Goal: Task Accomplishment & Management: Use online tool/utility

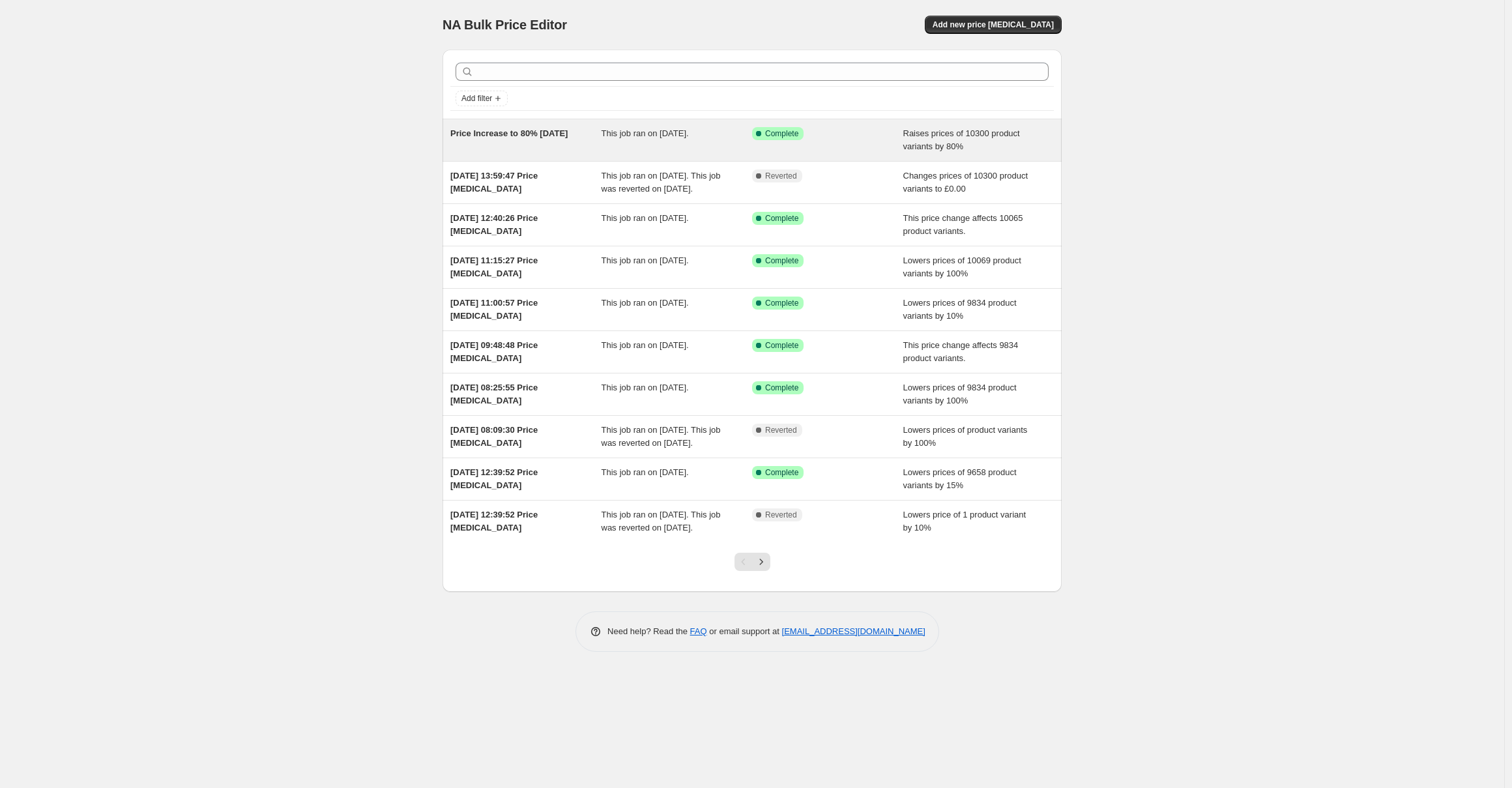
click at [933, 147] on span "Raises prices of 10300 product variants by 80%" at bounding box center [962, 140] width 117 height 23
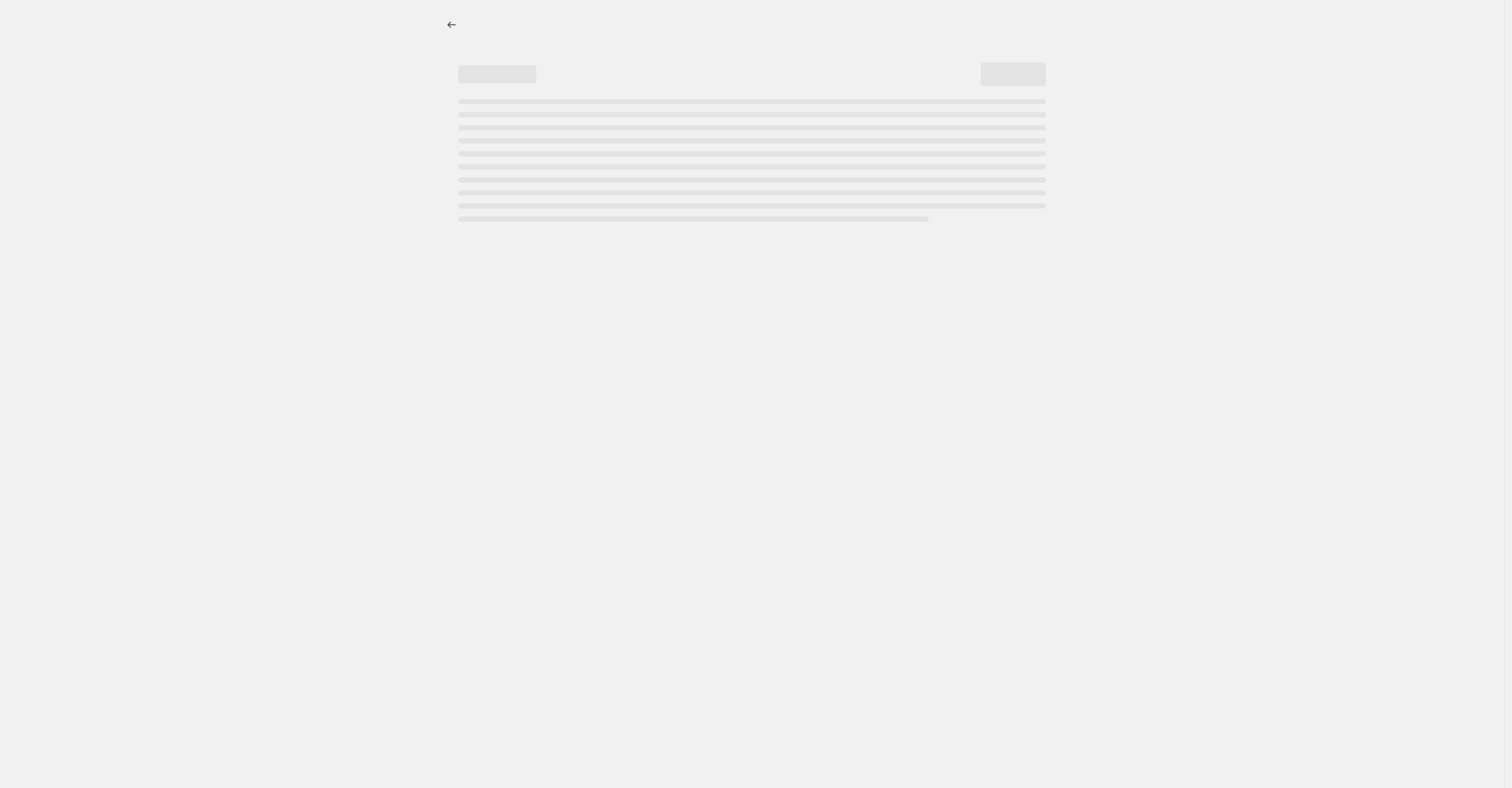
select select "percentage"
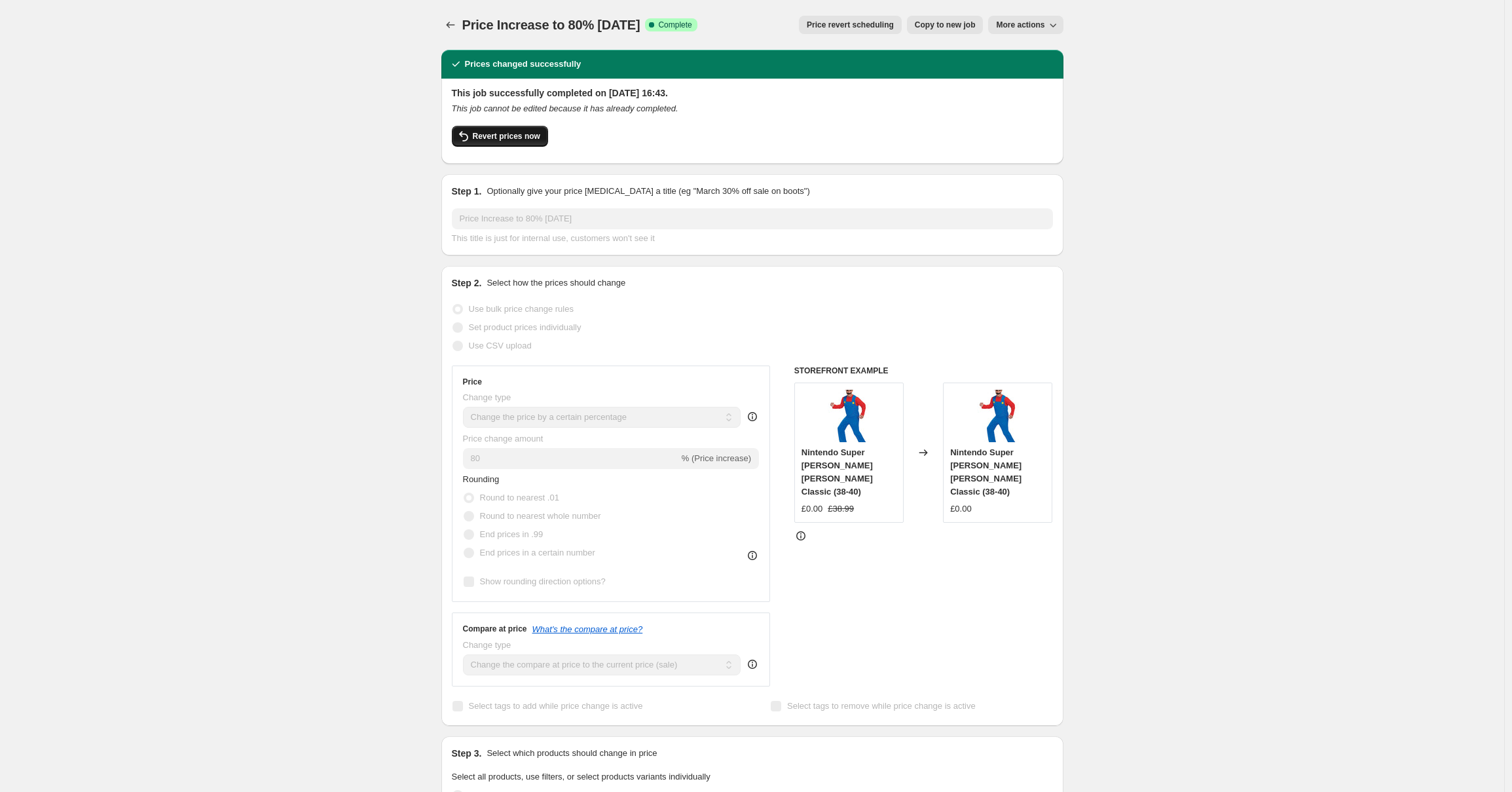
click at [537, 139] on span "Revert prices now" at bounding box center [506, 136] width 68 height 11
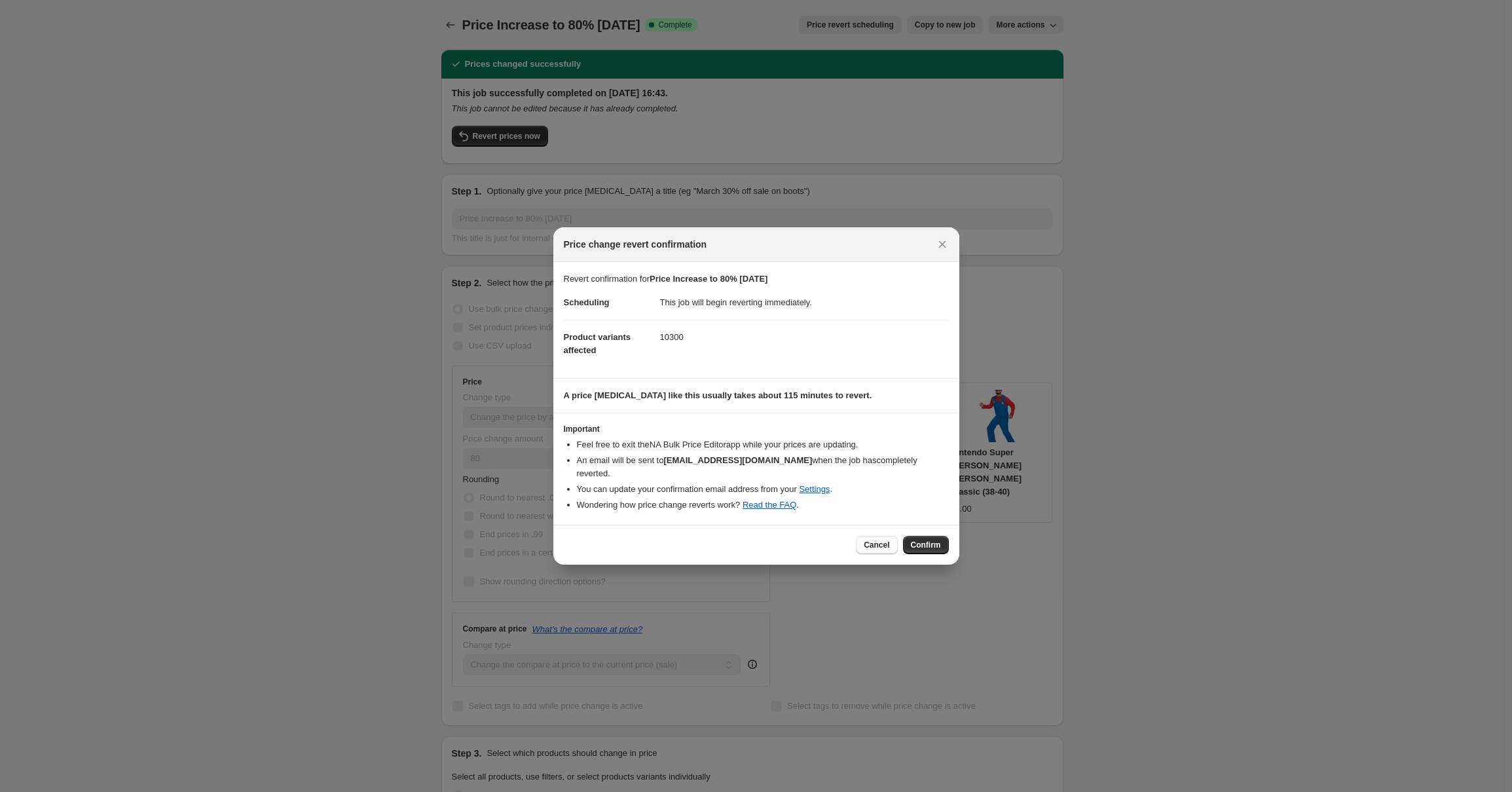
click at [870, 546] on span "Cancel" at bounding box center [876, 545] width 26 height 11
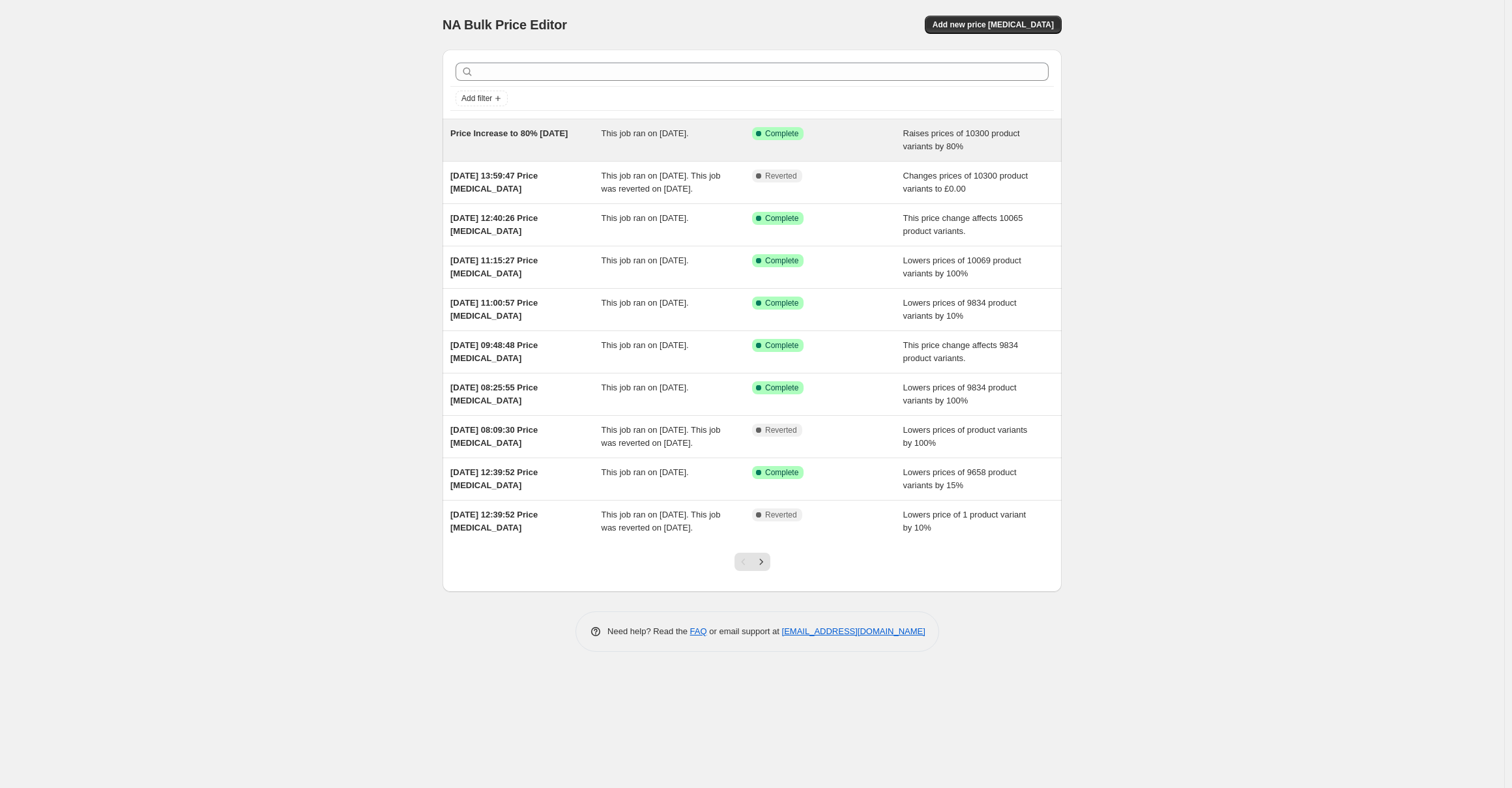
click at [686, 150] on div "This job ran on 14 October 2025." at bounding box center [676, 140] width 151 height 26
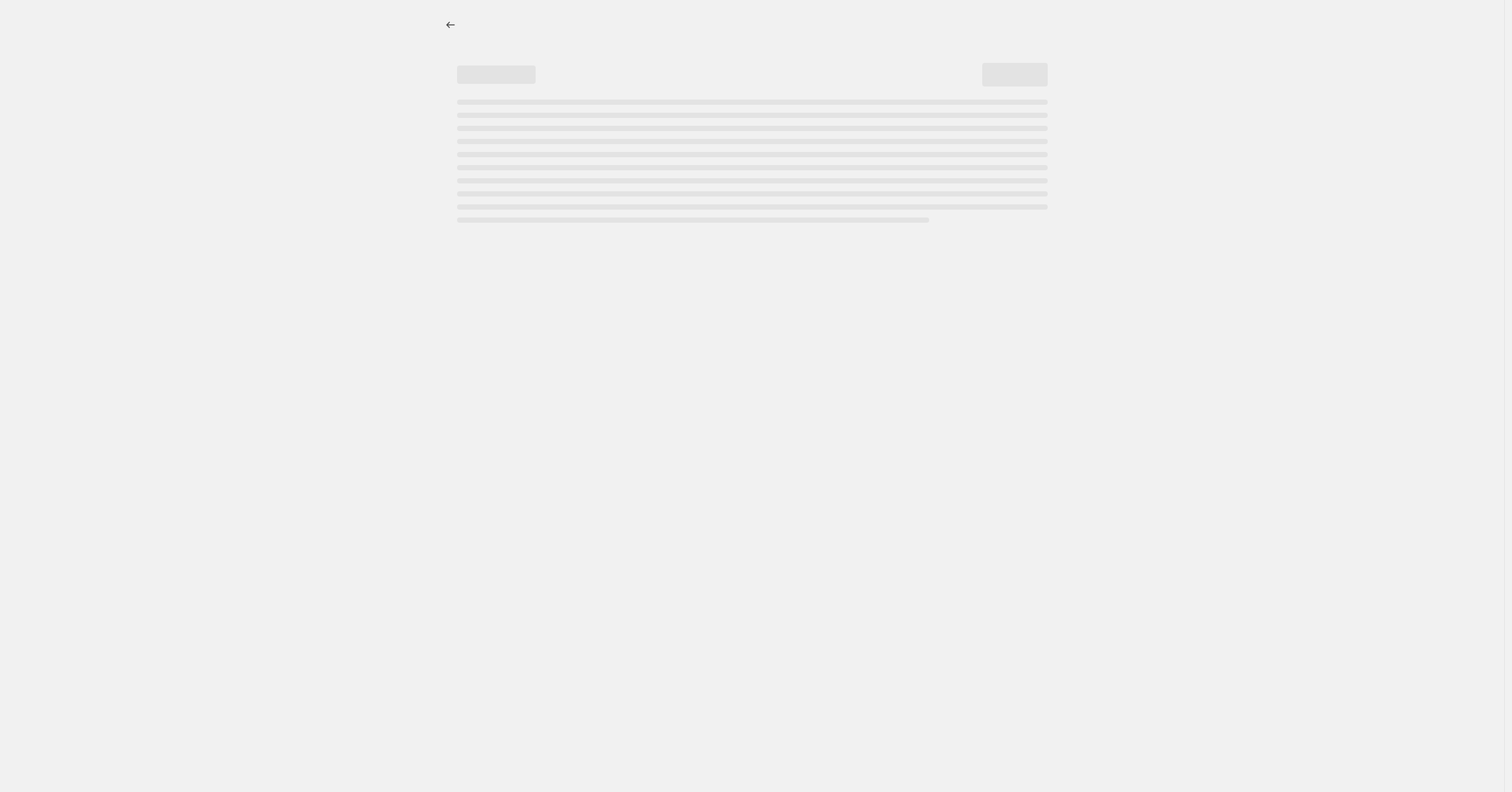
select select "percentage"
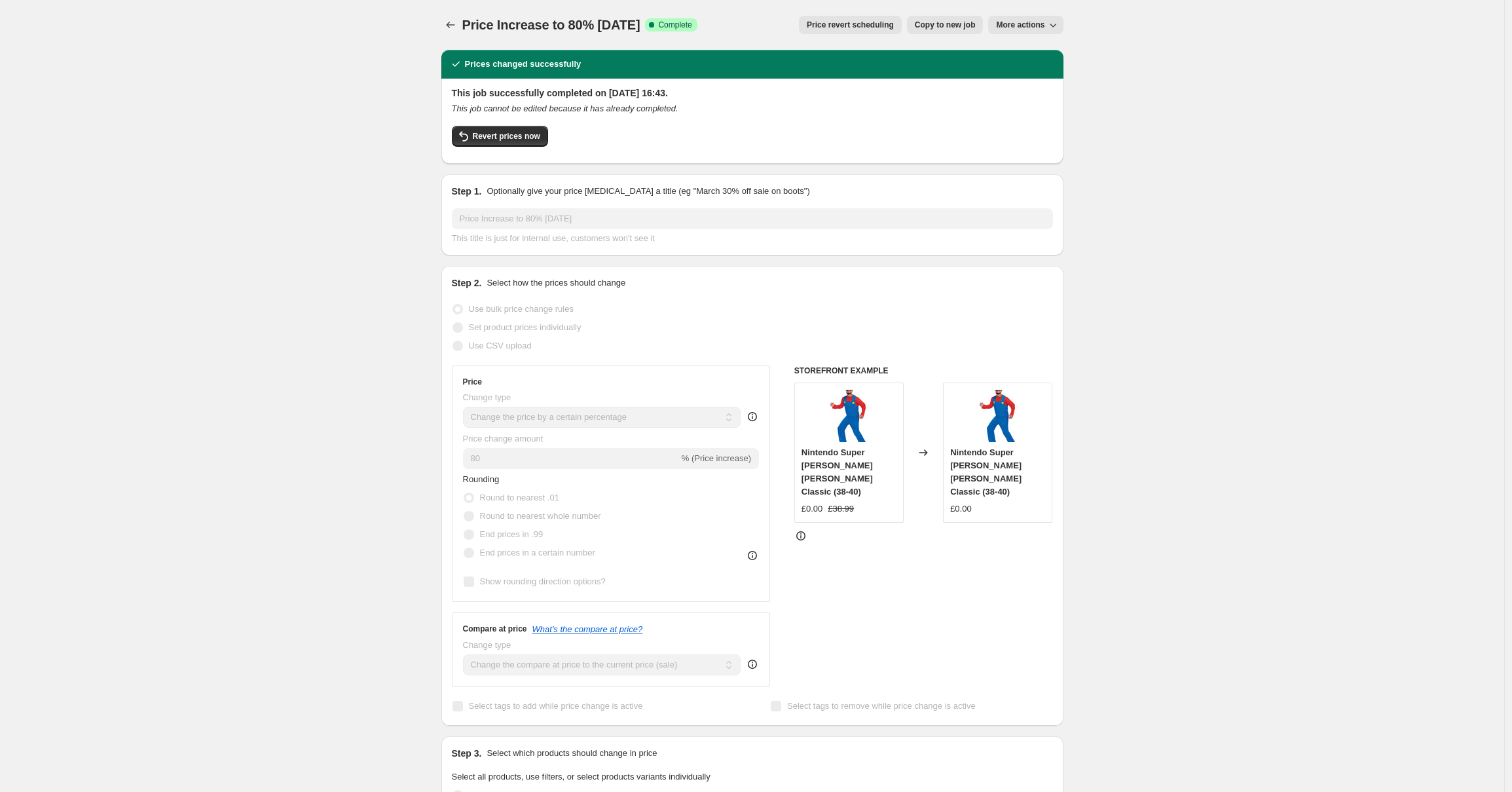
click at [1032, 25] on span "More actions" at bounding box center [1020, 25] width 49 height 11
click at [1043, 53] on span "Export Recap CSV" at bounding box center [1034, 52] width 71 height 10
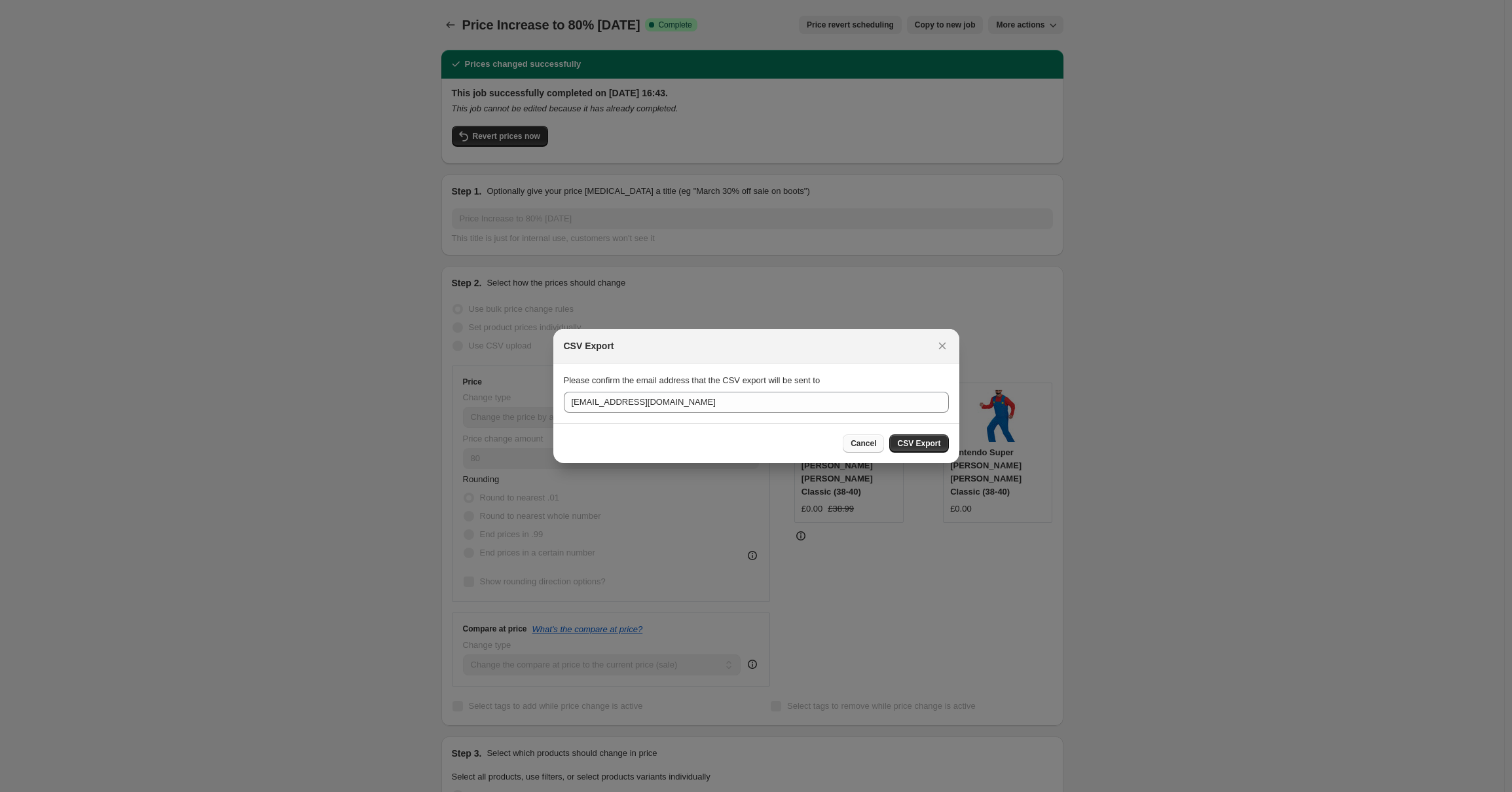
click at [863, 446] on span "Cancel" at bounding box center [863, 444] width 26 height 11
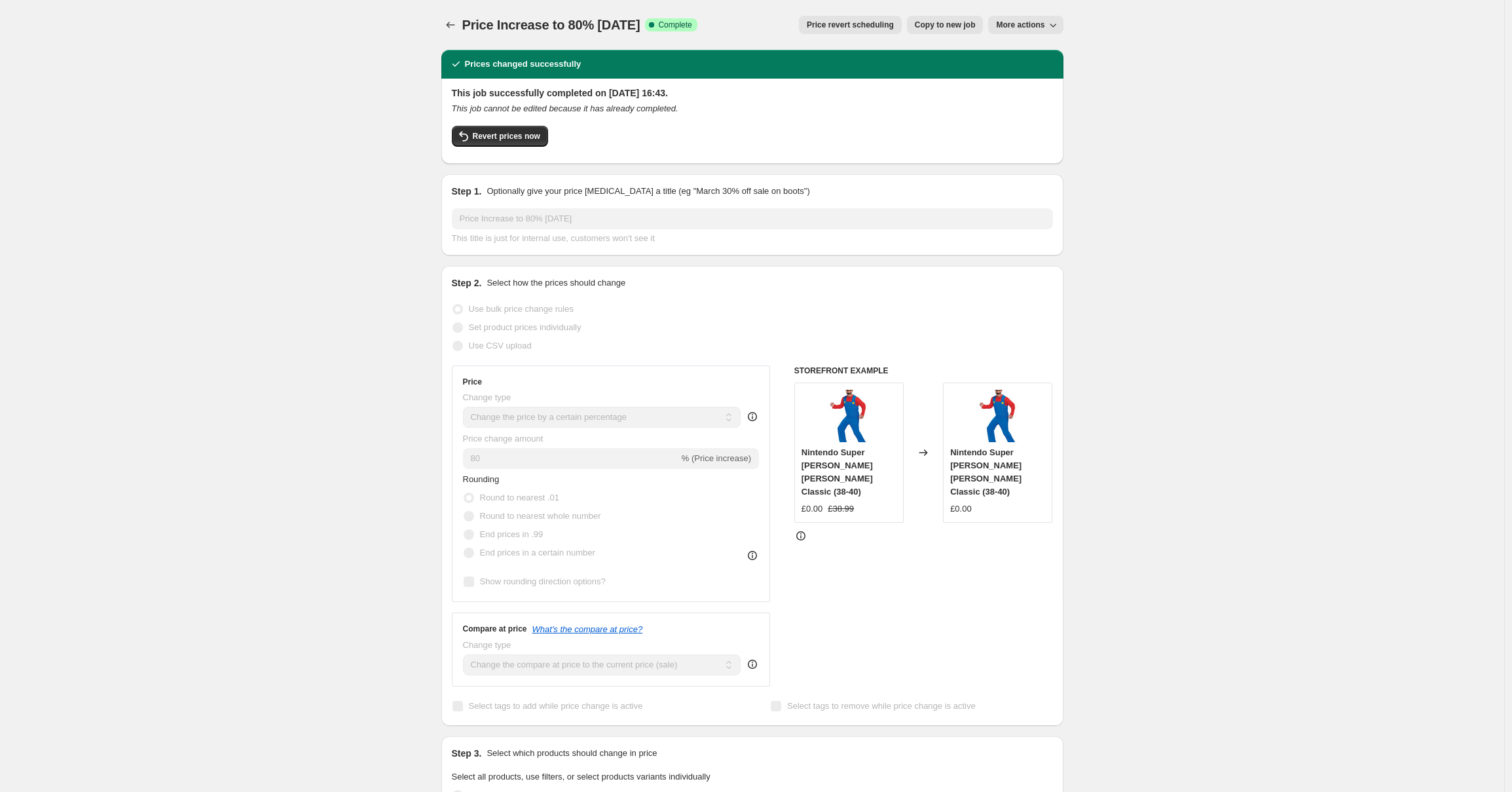
scroll to position [3, 0]
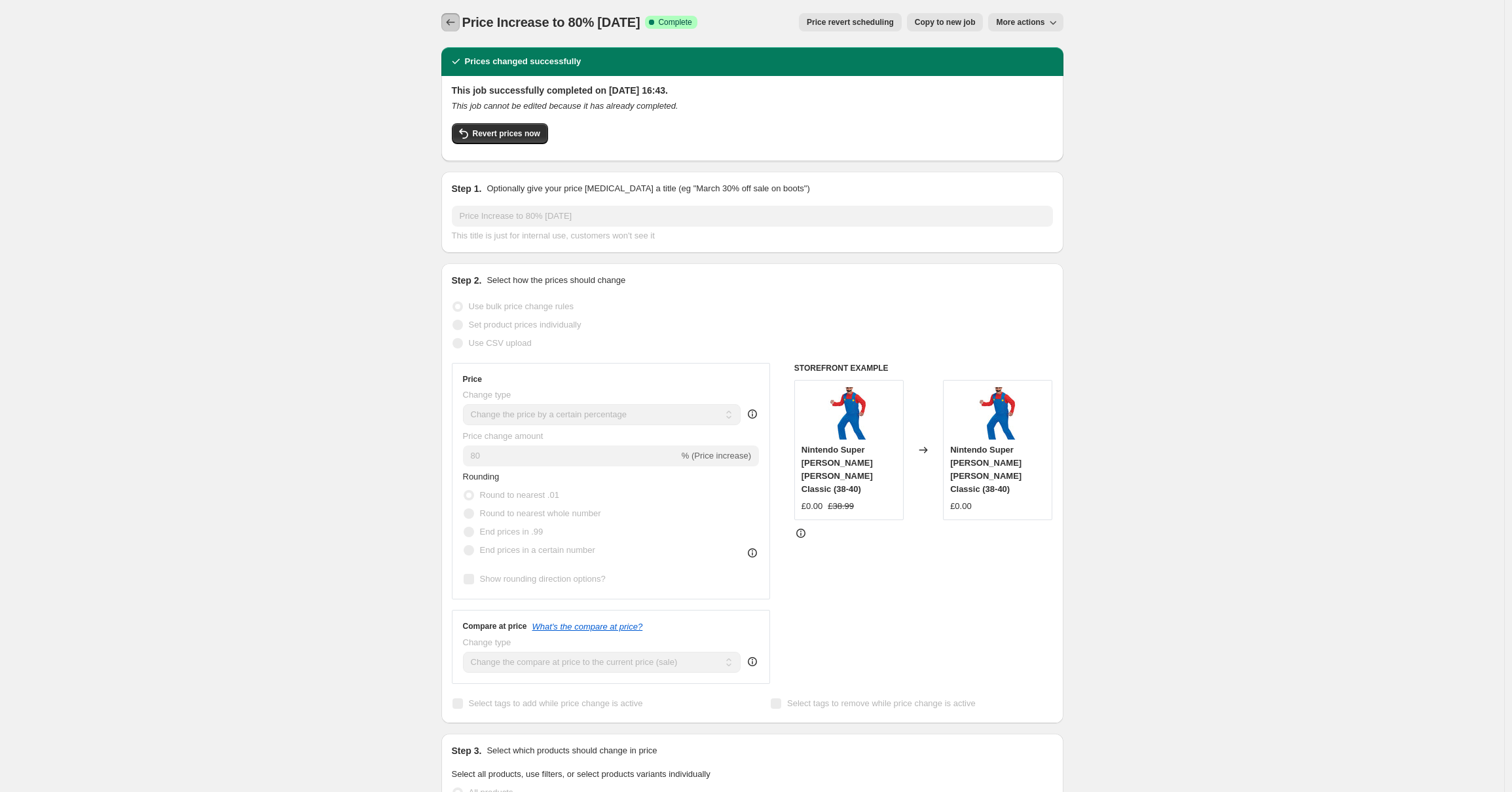
click at [455, 25] on icon "Price change jobs" at bounding box center [450, 22] width 13 height 13
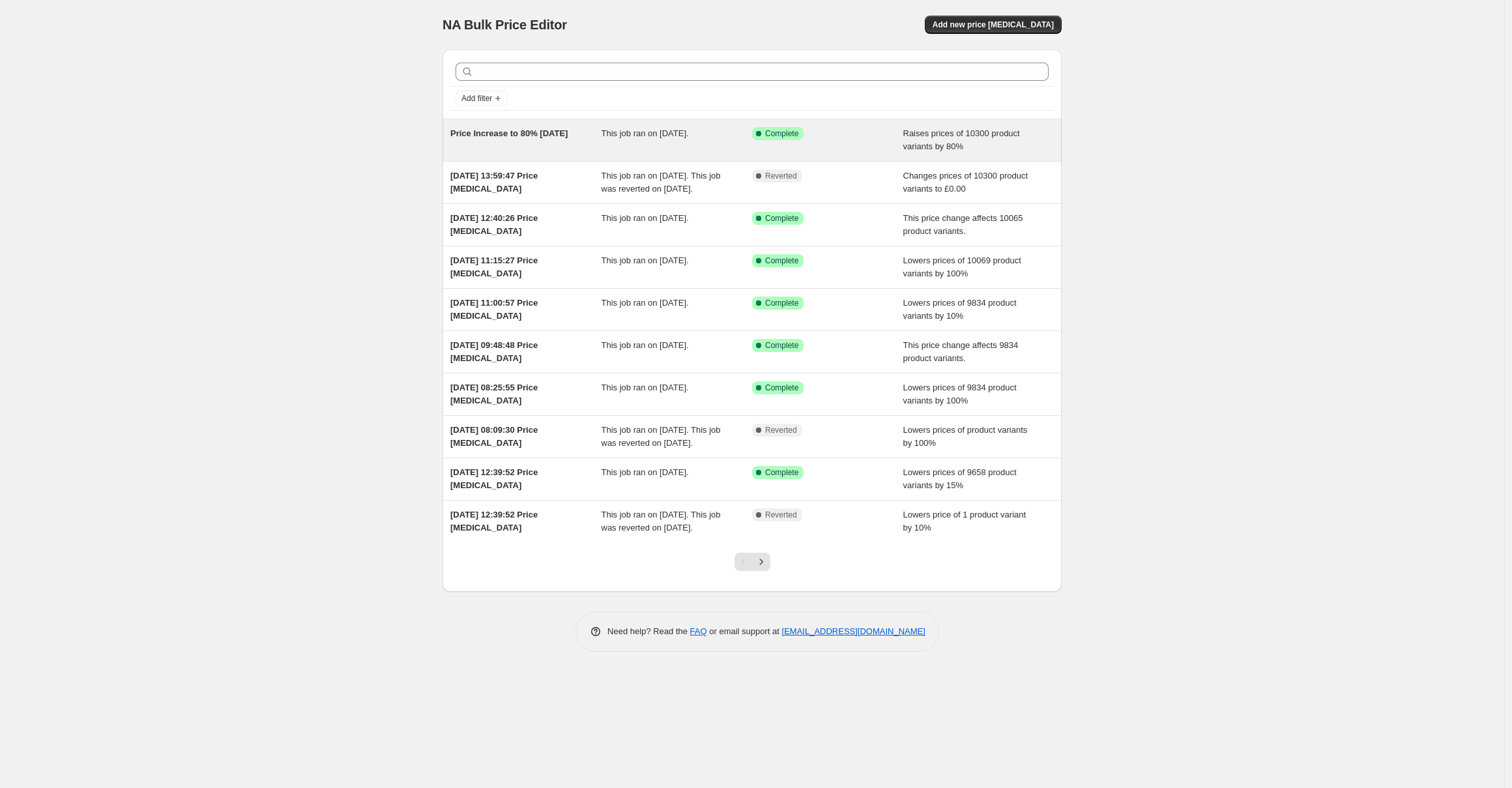
click at [576, 145] on div "Price Increase to 80% [DATE]" at bounding box center [525, 140] width 151 height 26
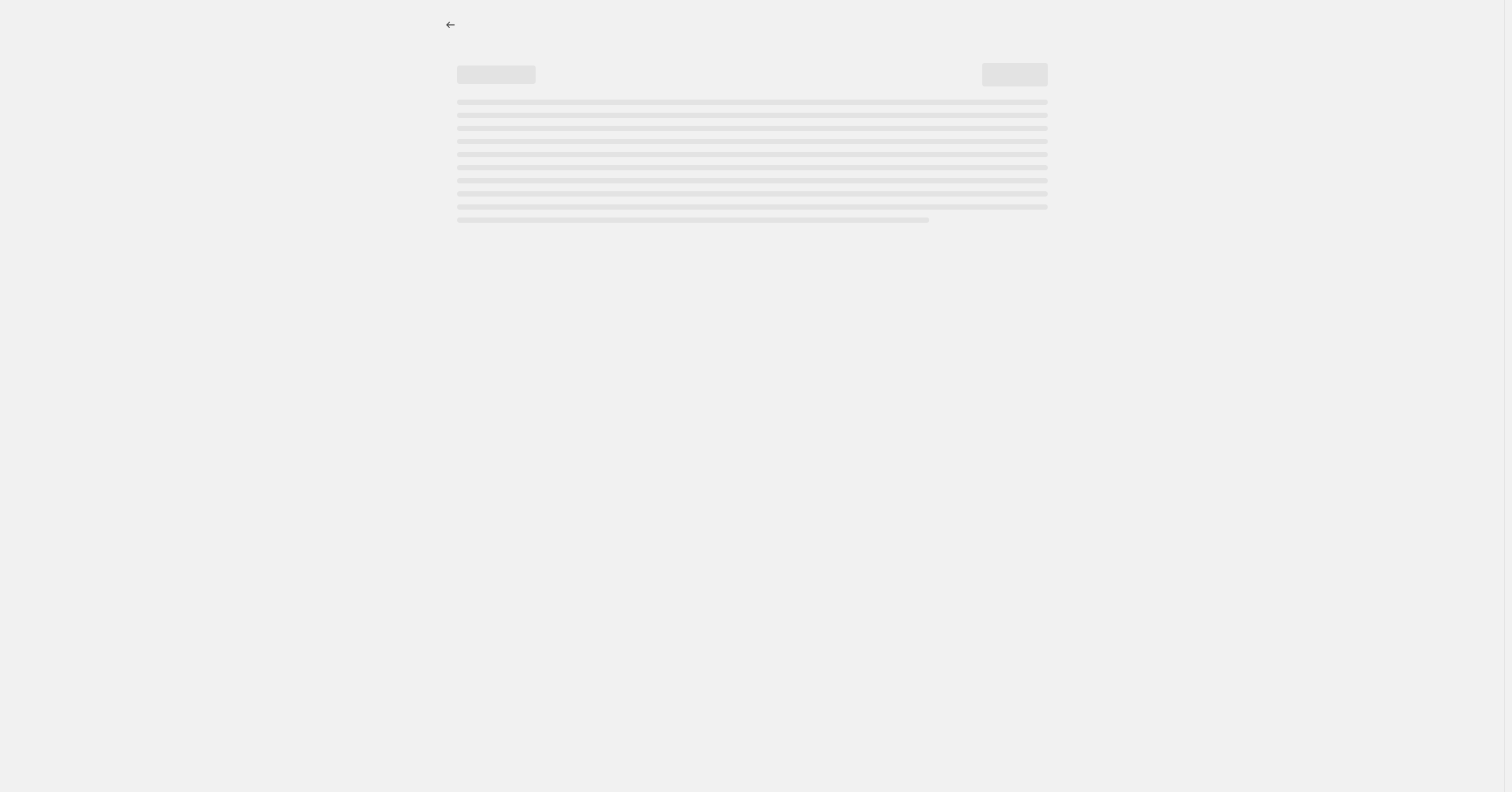
select select "percentage"
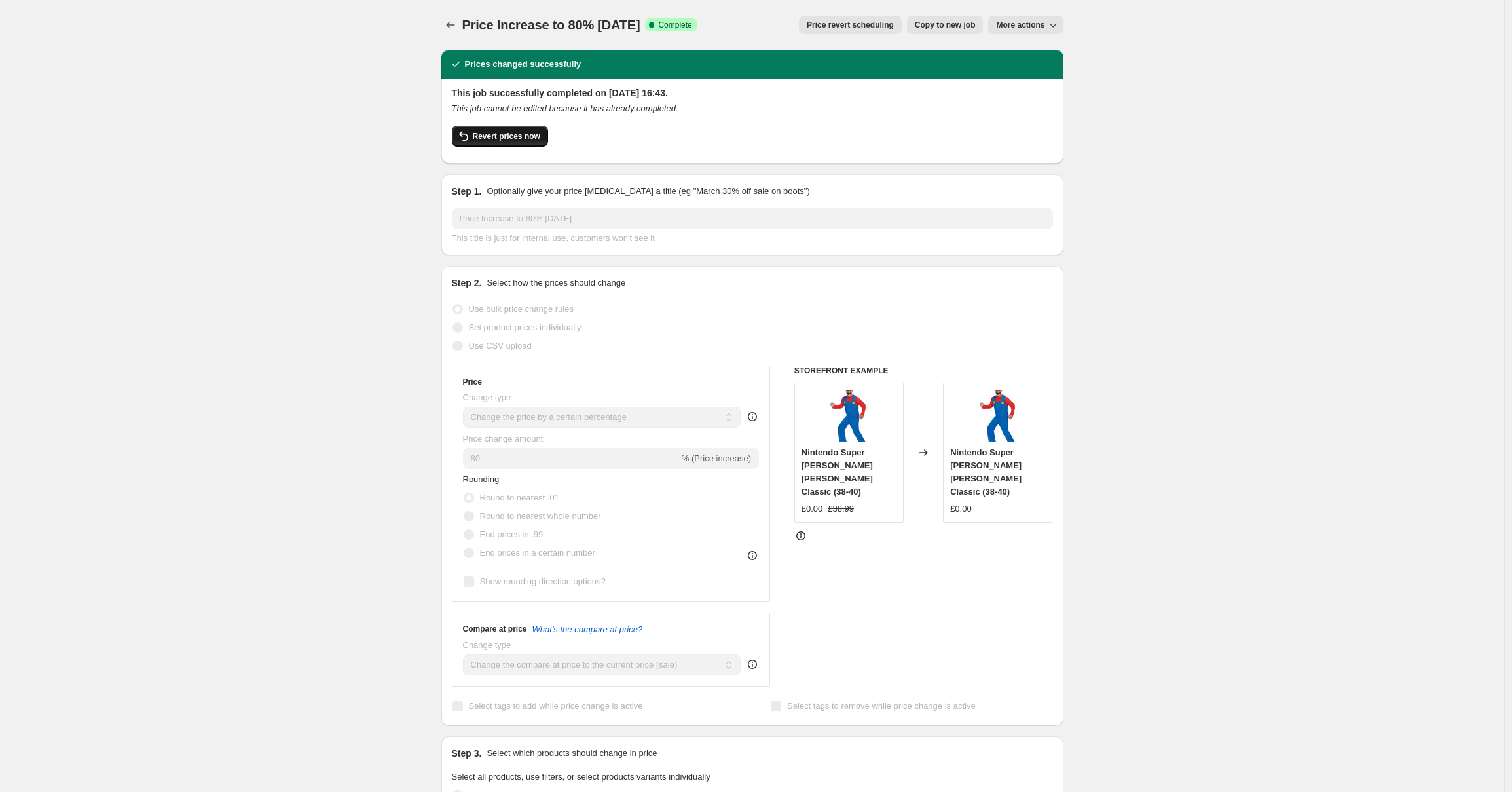
click at [505, 140] on span "Revert prices now" at bounding box center [506, 136] width 68 height 11
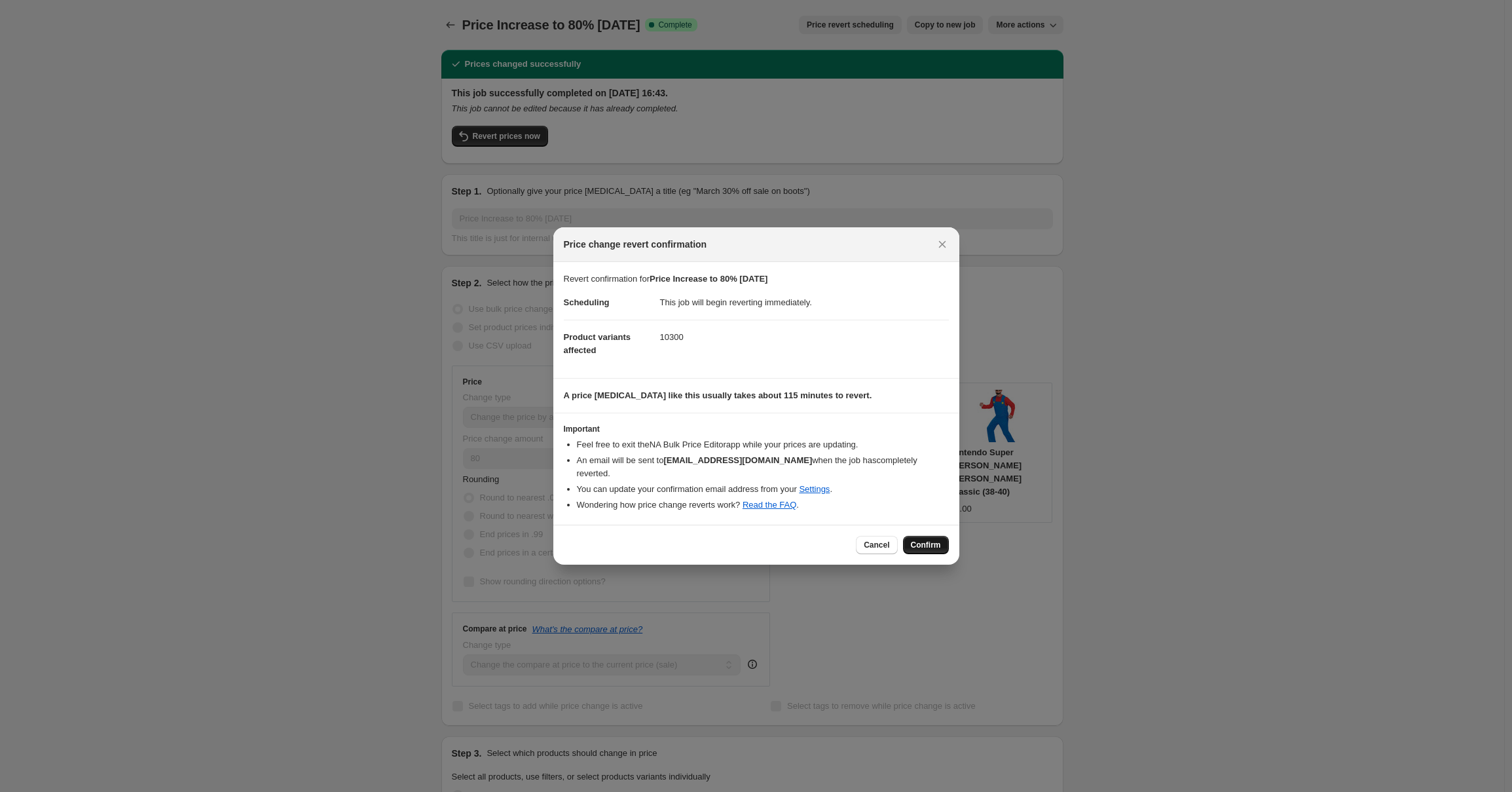
click at [925, 540] on button "Confirm" at bounding box center [926, 545] width 46 height 19
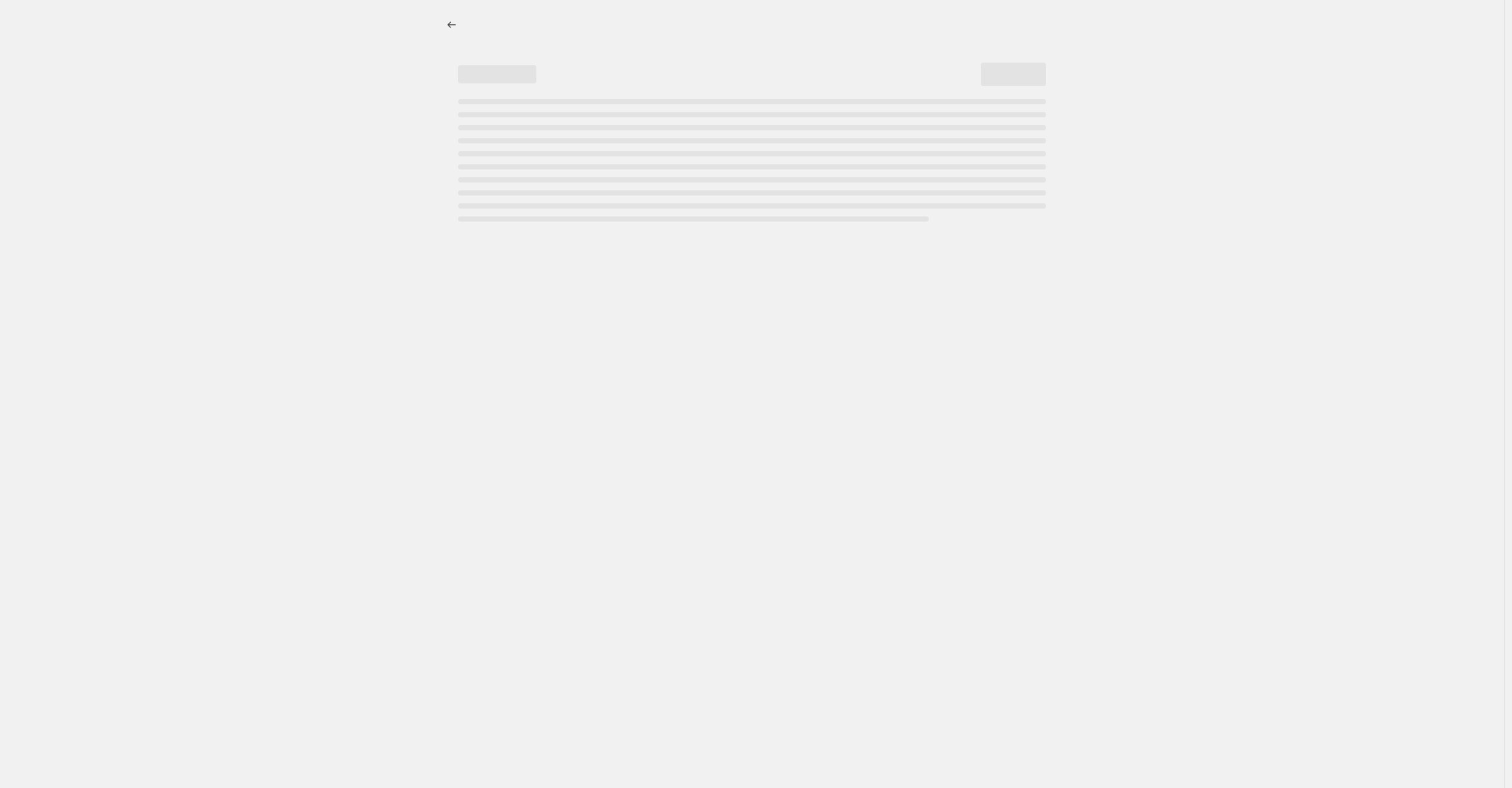
select select "percentage"
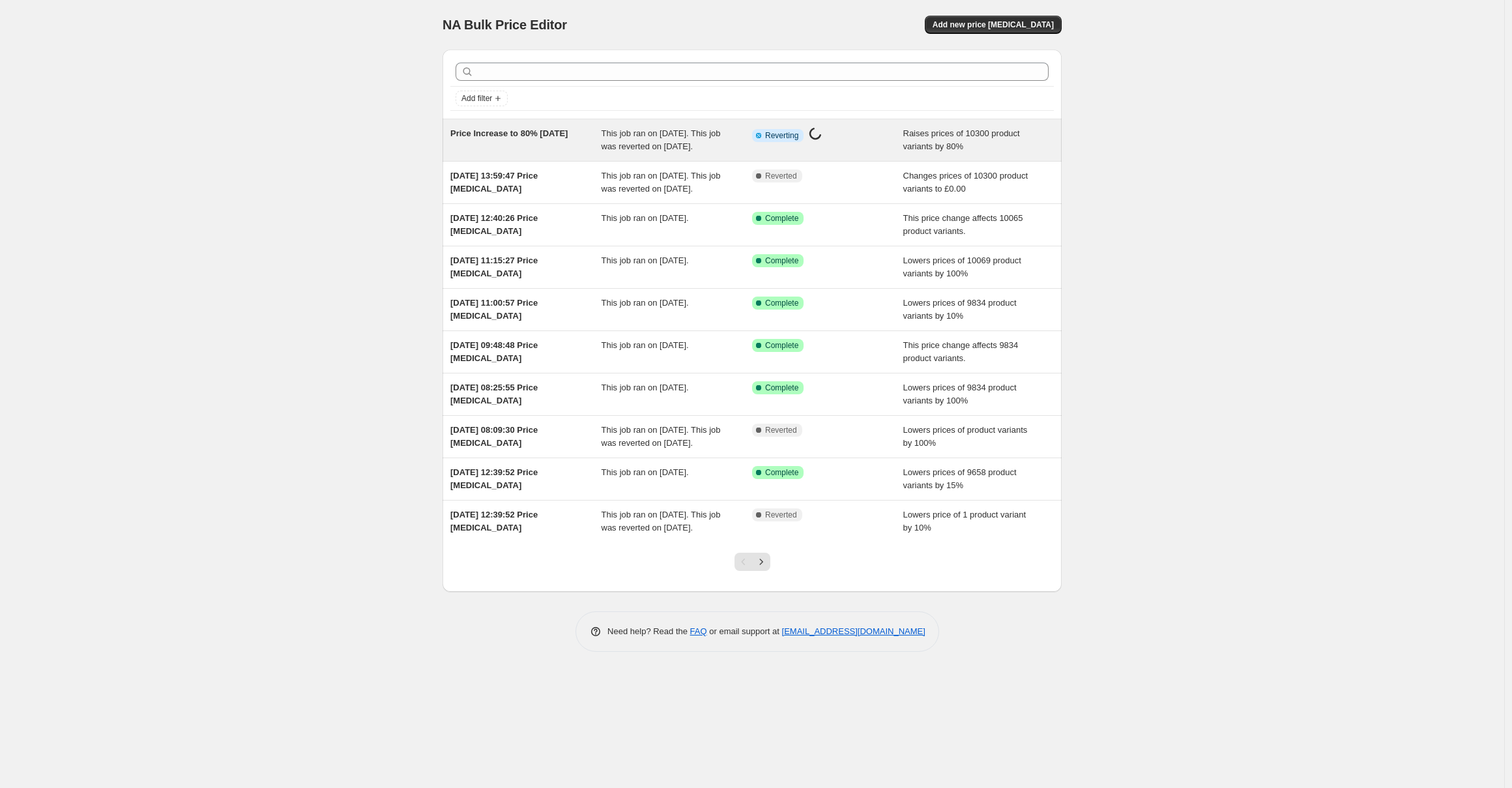
click at [626, 151] on span "This job ran on [DATE]. This job was reverted on [DATE]." at bounding box center [661, 140] width 119 height 23
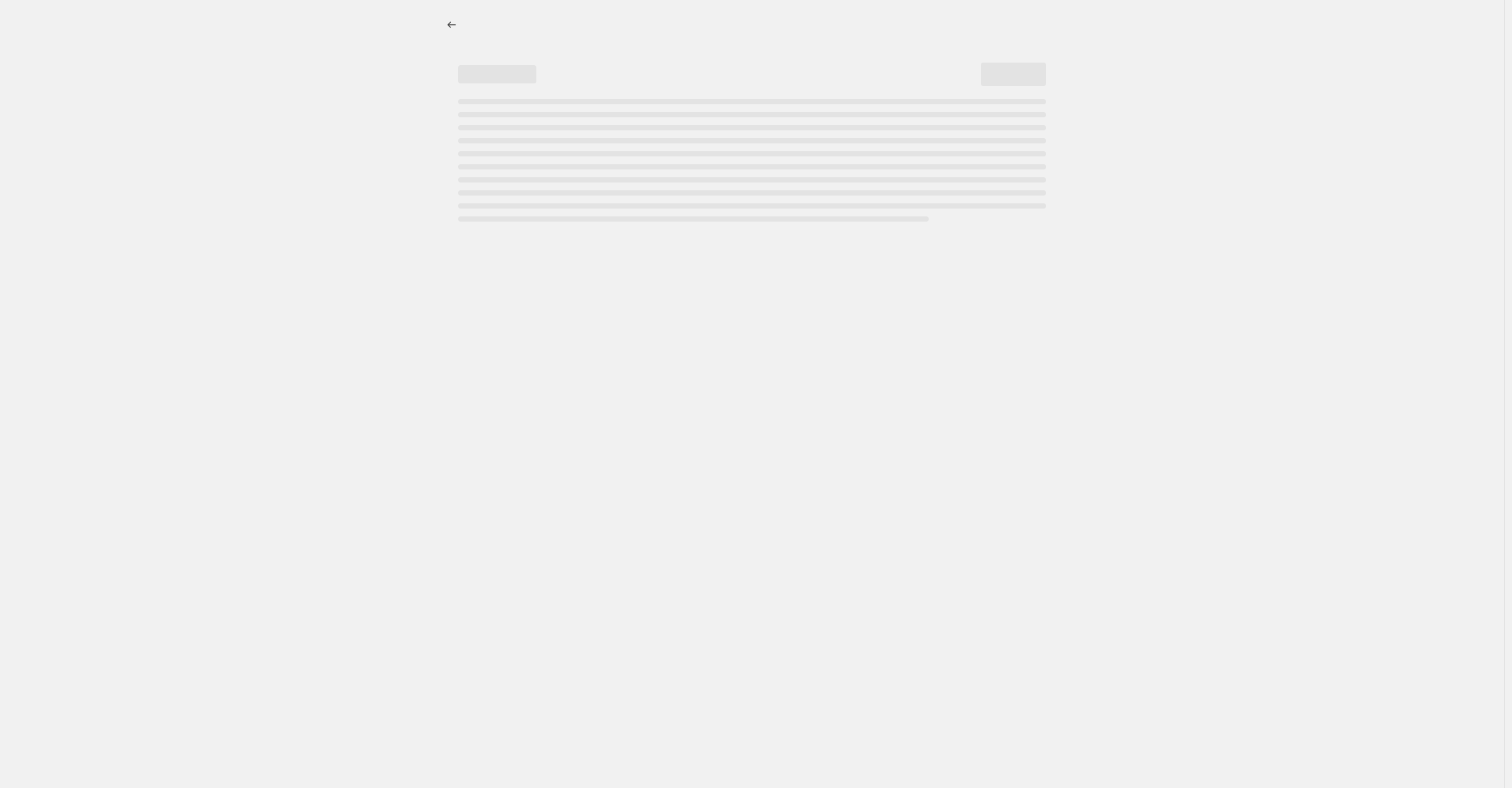
select select "percentage"
